Goal: Task Accomplishment & Management: Use online tool/utility

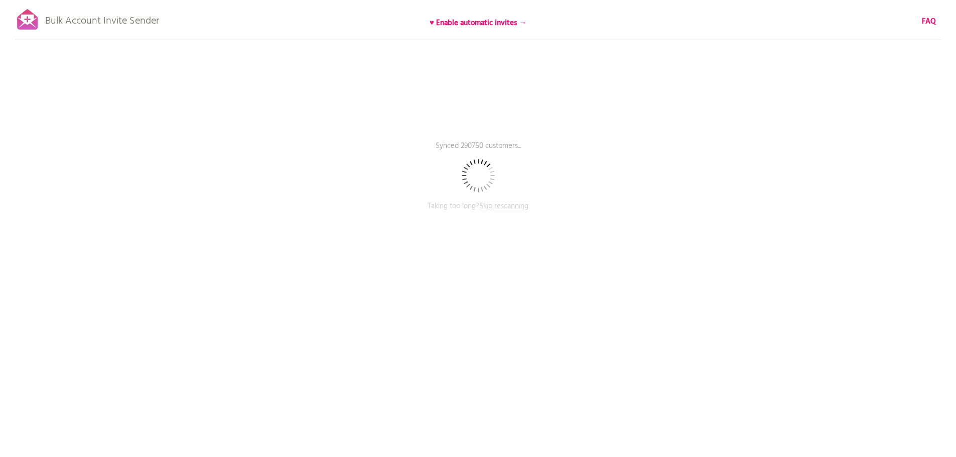
click at [720, 154] on div "Bulk Account Invite Sender ♥ Enable automatic invites → FAQ Synced 290750 custo…" at bounding box center [478, 175] width 956 height 351
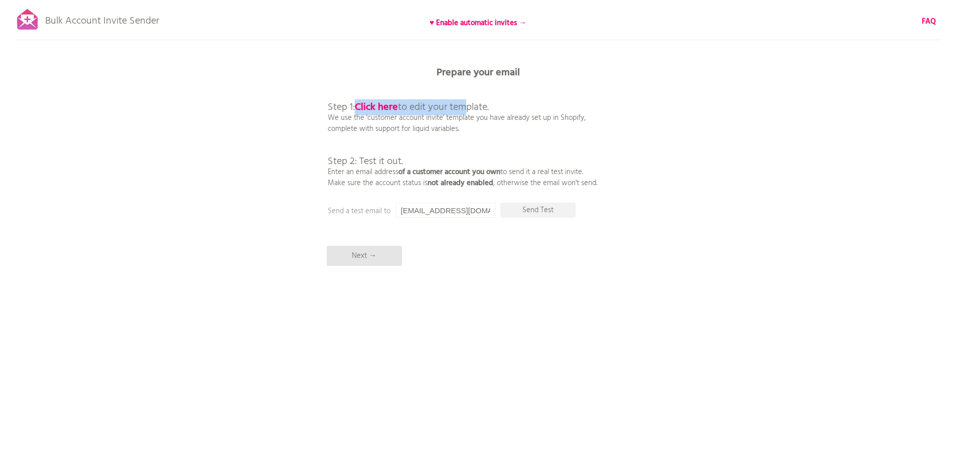
drag, startPoint x: 364, startPoint y: 109, endPoint x: 497, endPoint y: 111, distance: 133.5
click at [489, 111] on span "Step 1: Click here to edit your template." at bounding box center [408, 107] width 161 height 16
click at [580, 136] on p "Step 1: Click here to edit your template. We use the 'customer account invite' …" at bounding box center [462, 134] width 269 height 108
drag, startPoint x: 351, startPoint y: 126, endPoint x: 538, endPoint y: 127, distance: 187.6
click at [481, 126] on p "Step 1: Click here to edit your template. We use the 'customer account invite' …" at bounding box center [462, 134] width 269 height 108
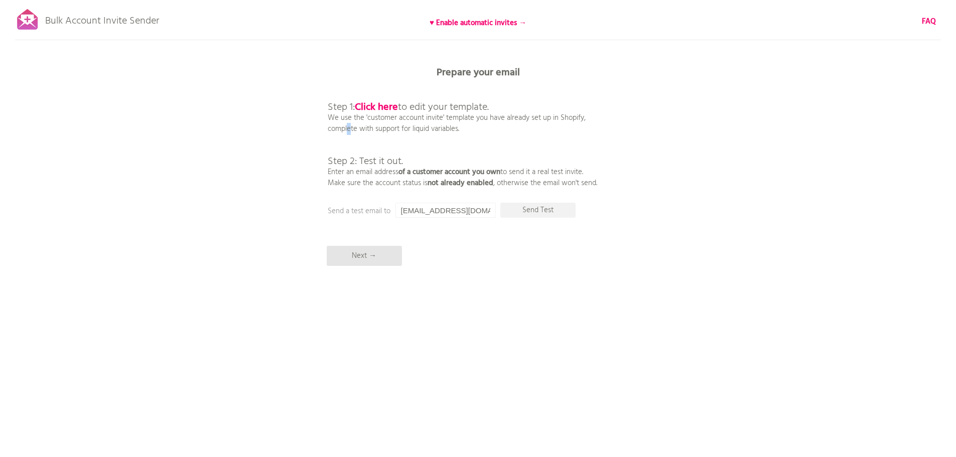
click at [538, 127] on p "Step 1: Click here to edit your template. We use the 'customer account invite' …" at bounding box center [462, 134] width 269 height 108
click at [373, 258] on p "Next →" at bounding box center [364, 256] width 75 height 20
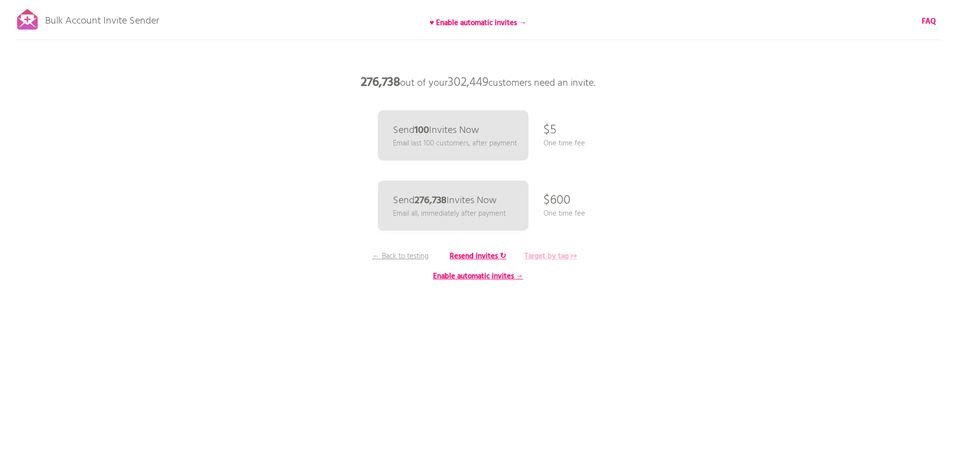
click at [552, 256] on b "Target by tag ↦" at bounding box center [550, 256] width 53 height 12
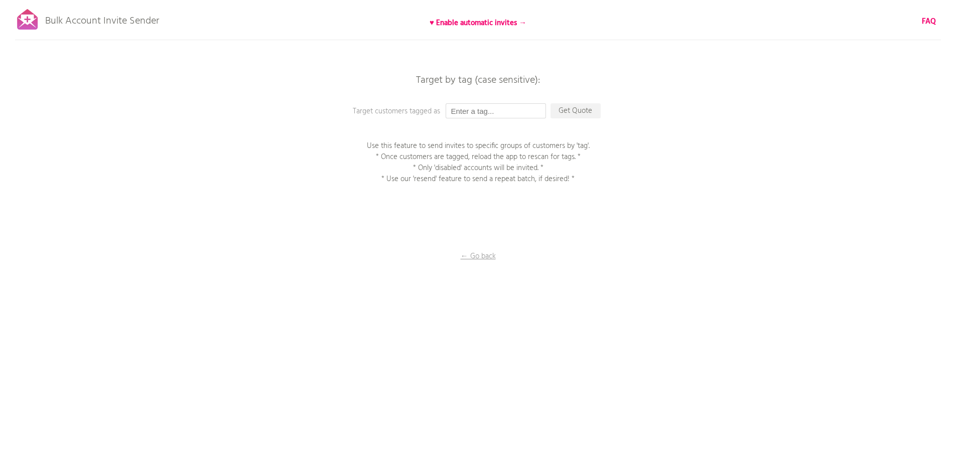
click at [498, 110] on input "text" at bounding box center [495, 110] width 100 height 15
click at [494, 113] on input "text" at bounding box center [495, 110] width 100 height 15
paste input "AU Import from US 2025"
click at [628, 133] on div "Bulk Account Invite Sender ♥ Enable automatic invites → FAQ Synced all customer…" at bounding box center [478, 175] width 956 height 351
click at [506, 113] on input "AU Import from US 2025" at bounding box center [495, 110] width 100 height 15
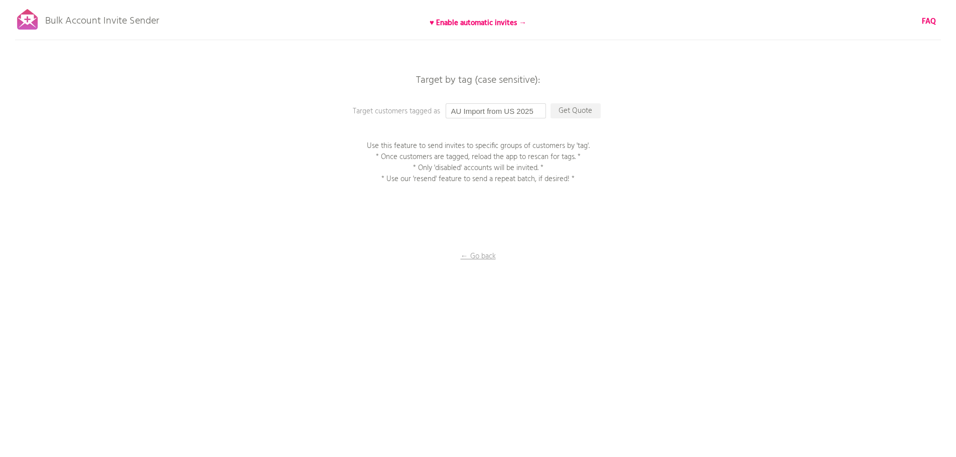
click at [506, 113] on input "AU Import from US 2025" at bounding box center [495, 110] width 100 height 15
paste input "CA"
type input "CA Import from US 2025"
drag, startPoint x: 569, startPoint y: 108, endPoint x: 608, endPoint y: 123, distance: 41.7
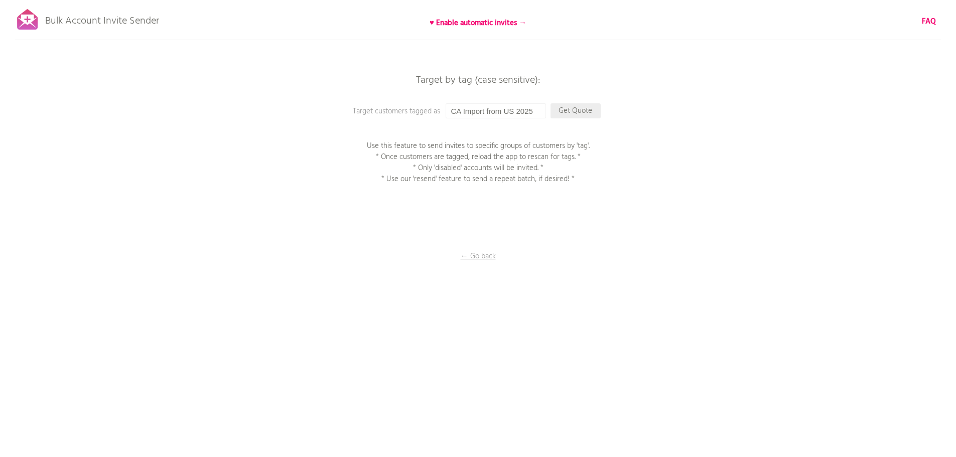
click at [570, 108] on p "Get Quote" at bounding box center [575, 110] width 50 height 15
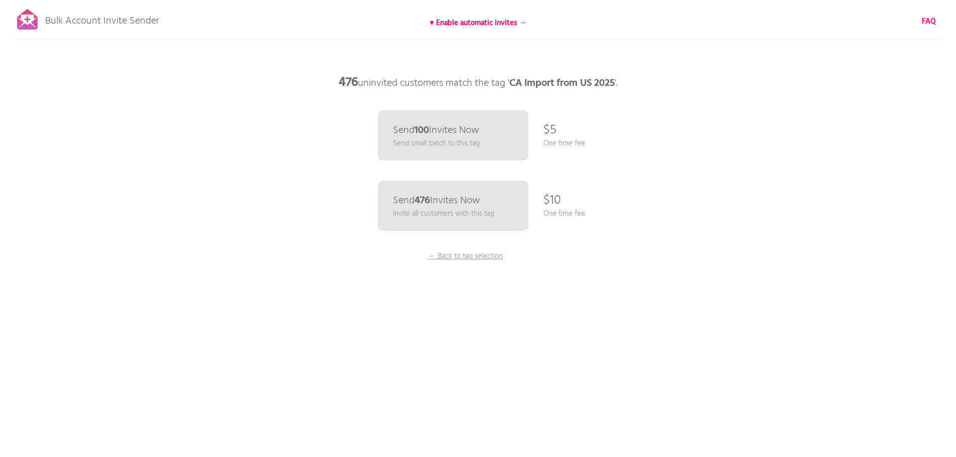
click at [753, 220] on div "Bulk Account Invite Sender ♥ Enable automatic invites → FAQ Synced all customer…" at bounding box center [478, 175] width 956 height 351
click at [475, 206] on p "Send 476 Invites Now" at bounding box center [436, 200] width 90 height 11
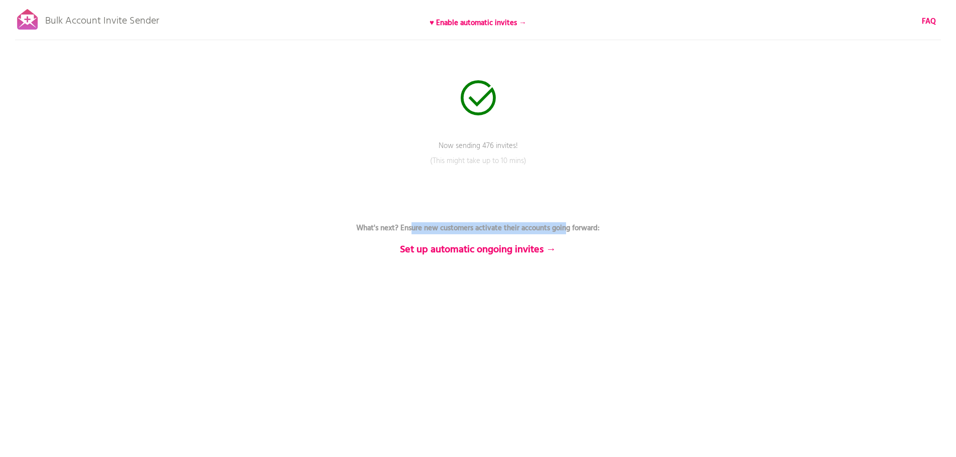
drag, startPoint x: 409, startPoint y: 231, endPoint x: 586, endPoint y: 225, distance: 177.2
click at [581, 225] on b "What's next? Ensure new customers activate their accounts going forward:" at bounding box center [477, 228] width 243 height 12
click at [587, 225] on b "What's next? Ensure new customers activate their accounts going forward:" at bounding box center [477, 228] width 243 height 12
click at [480, 160] on p "(This might take up to 10 mins)" at bounding box center [478, 168] width 301 height 25
click at [66, 22] on p "Bulk Account Invite Sender" at bounding box center [102, 18] width 114 height 25
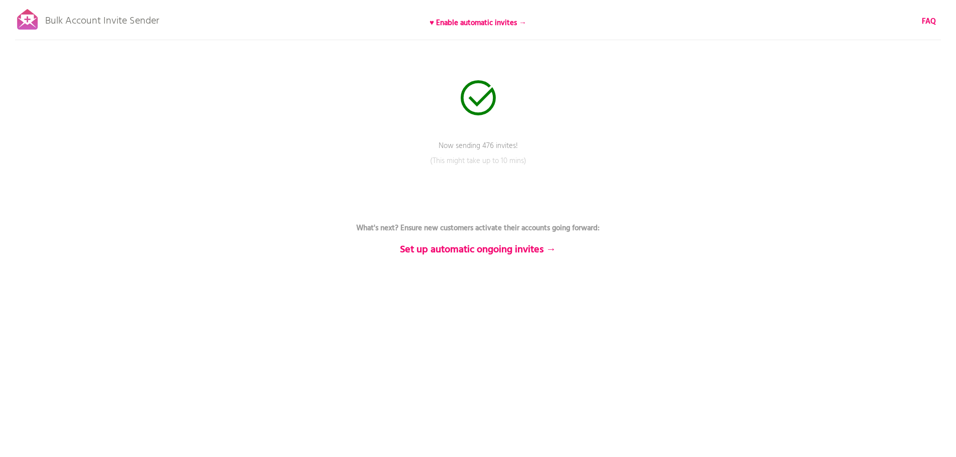
click at [484, 103] on icon at bounding box center [478, 97] width 35 height 35
click at [472, 161] on p "(This might take up to 10 mins)" at bounding box center [478, 168] width 301 height 25
drag, startPoint x: 422, startPoint y: 165, endPoint x: 577, endPoint y: 166, distance: 155.0
click at [564, 166] on p "(This might take up to 10 mins)" at bounding box center [478, 168] width 301 height 25
click at [577, 166] on p "(This might take up to 10 mins)" at bounding box center [478, 168] width 301 height 25
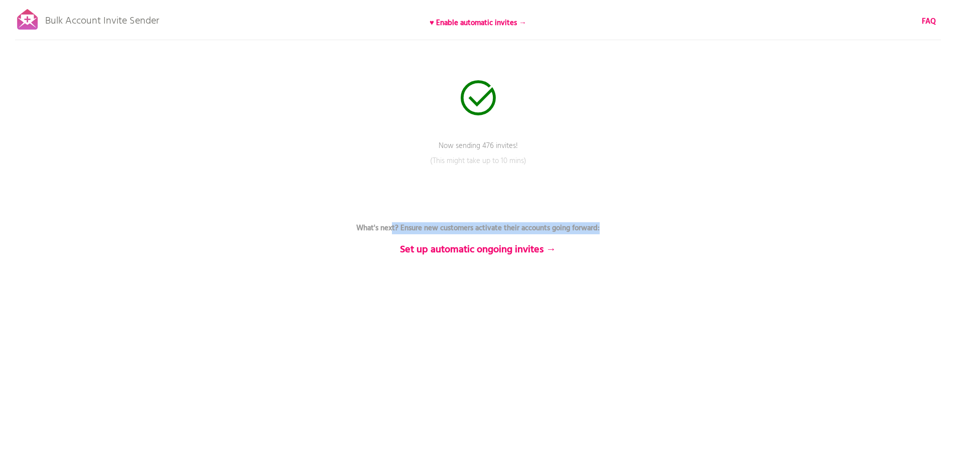
drag, startPoint x: 624, startPoint y: 228, endPoint x: 721, endPoint y: 231, distance: 97.4
click at [697, 228] on div "Bulk Account Invite Sender ♥ Enable automatic invites → FAQ Now sending 476 inv…" at bounding box center [478, 175] width 956 height 351
click at [721, 231] on div "Bulk Account Invite Sender ♥ Enable automatic invites → FAQ Now sending 476 inv…" at bounding box center [478, 175] width 956 height 351
click at [646, 291] on div "Bulk Account Invite Sender ♥ Enable automatic invites → FAQ Now sending 476 inv…" at bounding box center [478, 175] width 956 height 351
click at [518, 147] on p "Send status: 434 remaining" at bounding box center [478, 152] width 301 height 25
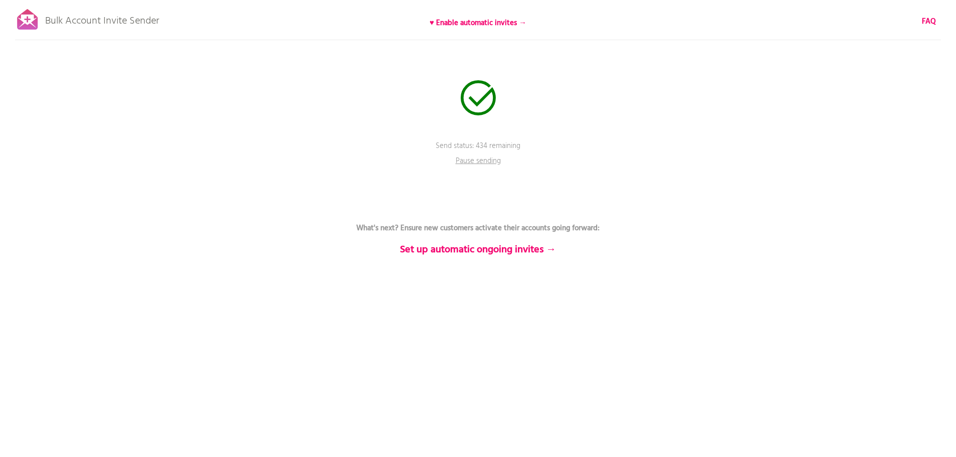
click at [526, 147] on p "Send status: 434 remaining" at bounding box center [478, 152] width 301 height 25
click at [498, 136] on div "Bulk Account Invite Sender ♥ Enable automatic invites → FAQ Sending has complet…" at bounding box center [478, 175] width 956 height 351
drag, startPoint x: 574, startPoint y: 213, endPoint x: 559, endPoint y: 222, distance: 17.8
click at [573, 213] on p "What's next? Ensure new customers activate their accounts going forward: Set up…" at bounding box center [478, 228] width 301 height 54
click at [496, 287] on link "Back to rescan & compose" at bounding box center [478, 293] width 301 height 25
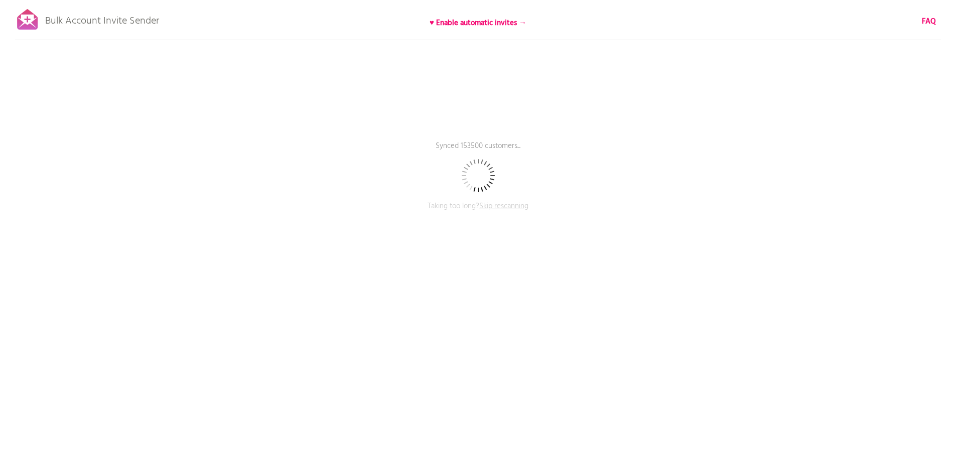
click at [685, 174] on div "Bulk Account Invite Sender ♥ Enable automatic invites → FAQ Synced 153500 custo…" at bounding box center [478, 175] width 956 height 351
click at [666, 200] on div "Bulk Account Invite Sender ♥ Enable automatic invites → FAQ Synced 162500 custo…" at bounding box center [478, 175] width 956 height 351
click at [731, 130] on div "Bulk Account Invite Sender ♥ Enable automatic invites → FAQ Synced 166250 custo…" at bounding box center [478, 175] width 956 height 351
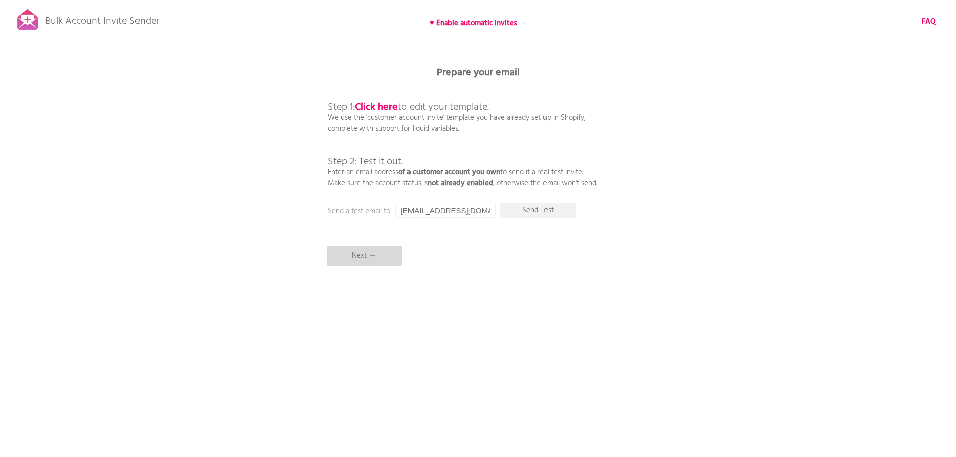
click at [357, 257] on p "Next →" at bounding box center [364, 256] width 75 height 20
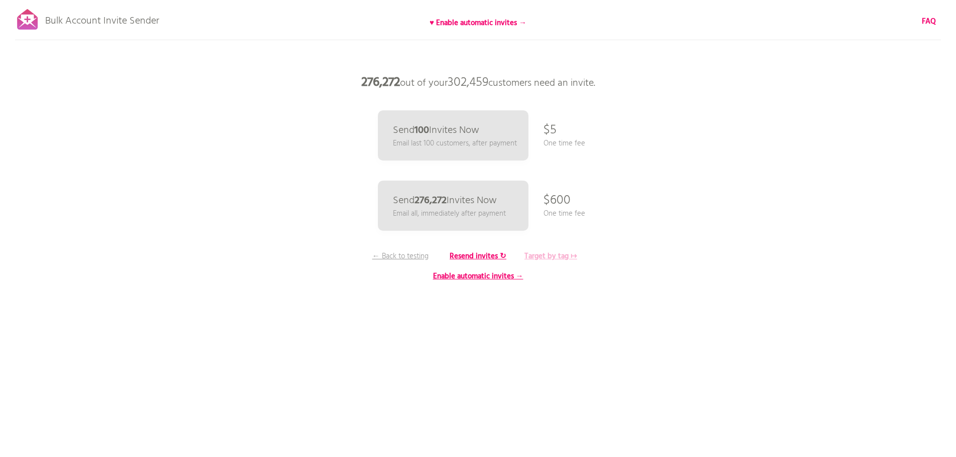
click at [547, 255] on b "Target by tag ↦" at bounding box center [550, 256] width 53 height 12
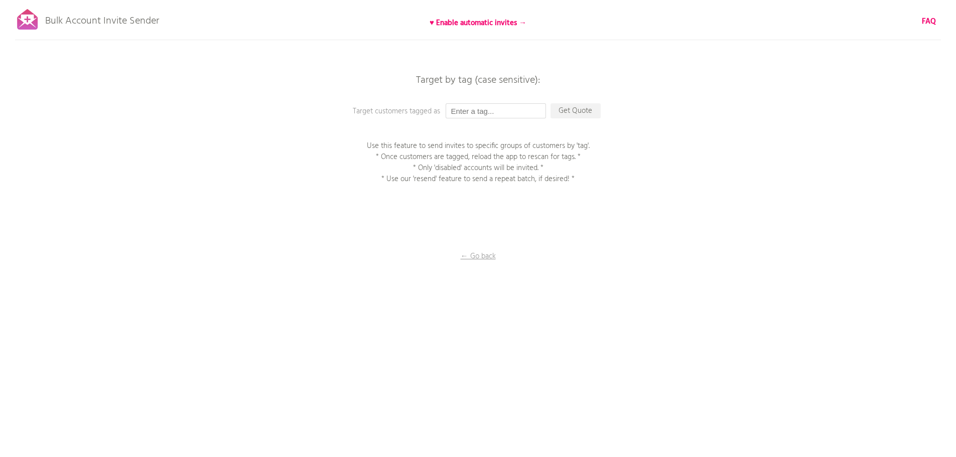
click at [475, 110] on input "text" at bounding box center [495, 110] width 100 height 15
paste input "AU Import from US 2025"
type input "AU Import from US 2025"
click at [572, 109] on p "Get Quote" at bounding box center [575, 110] width 50 height 15
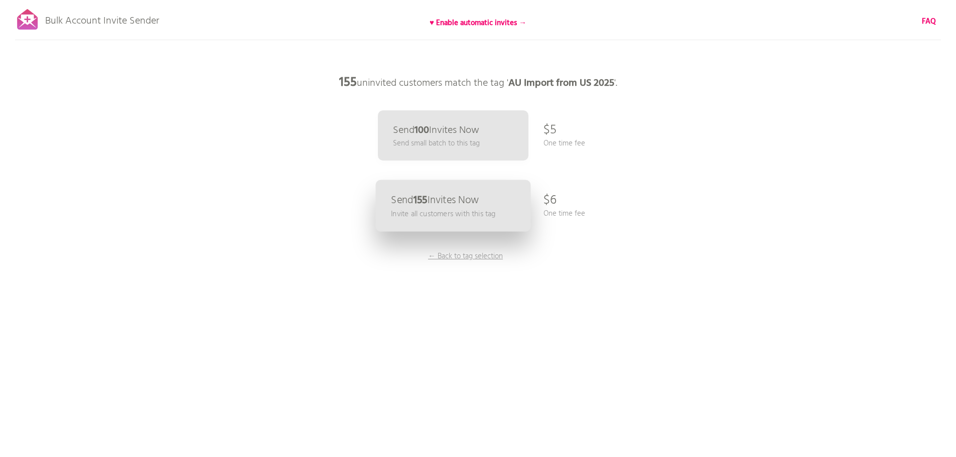
click at [467, 215] on p "Invite all customers with this tag" at bounding box center [443, 214] width 104 height 12
